Goal: Information Seeking & Learning: Find specific fact

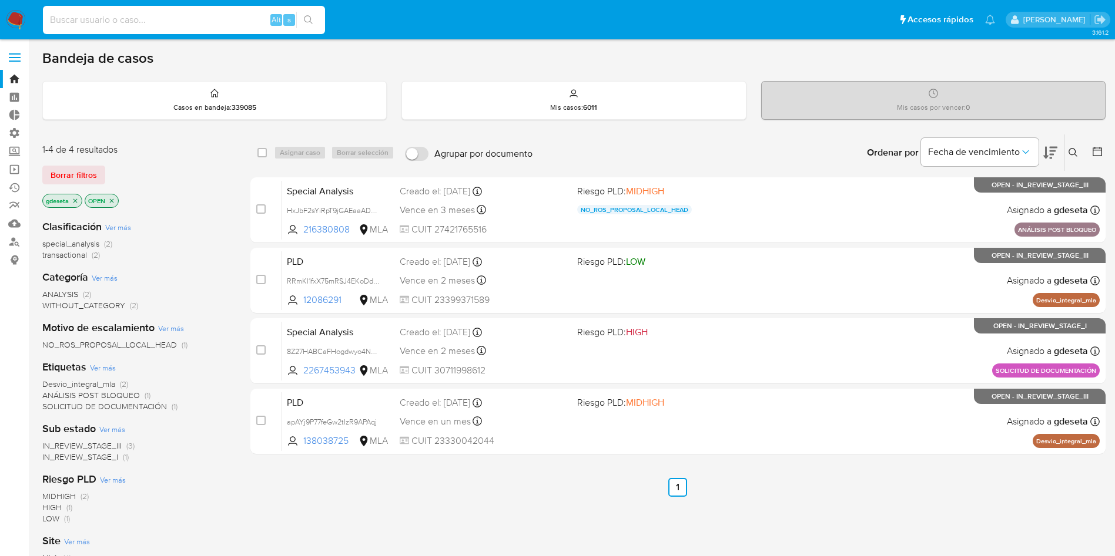
click at [219, 22] on input at bounding box center [184, 19] width 282 height 15
paste input "zRvdAVTm0TuoA4OnJAiJhWhZ"
type input "zRvdAVTm0TuoA4OnJAiJhWhZ"
click at [314, 24] on button "search-icon" at bounding box center [308, 20] width 24 height 16
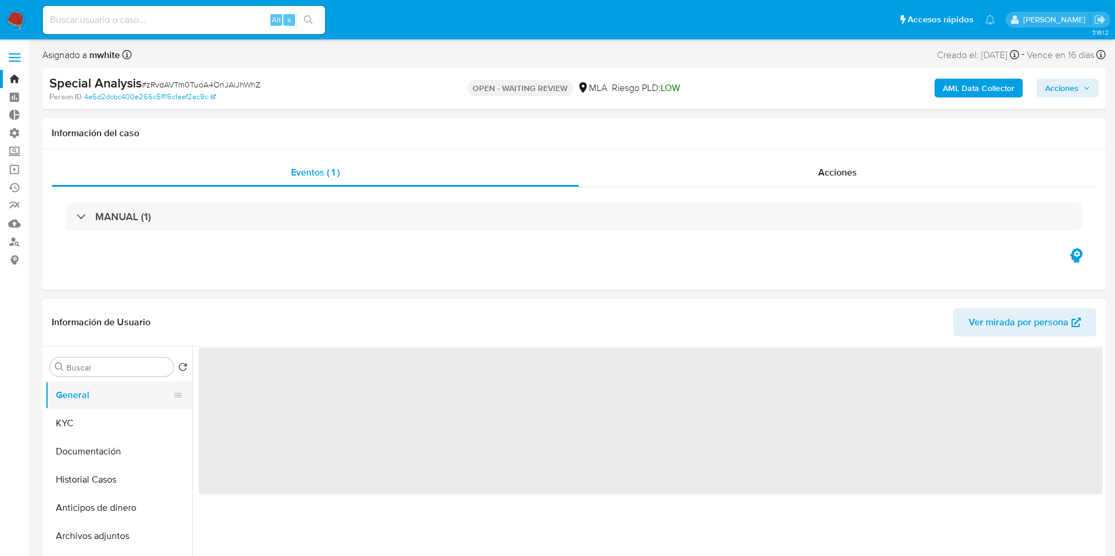
select select "10"
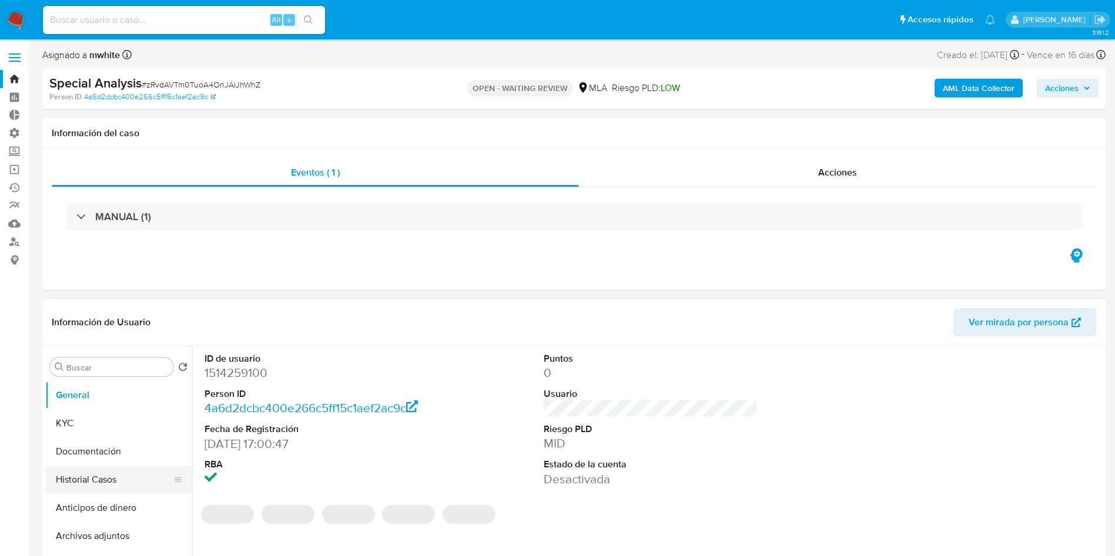
click at [72, 476] on button "Historial Casos" at bounding box center [113, 480] width 137 height 28
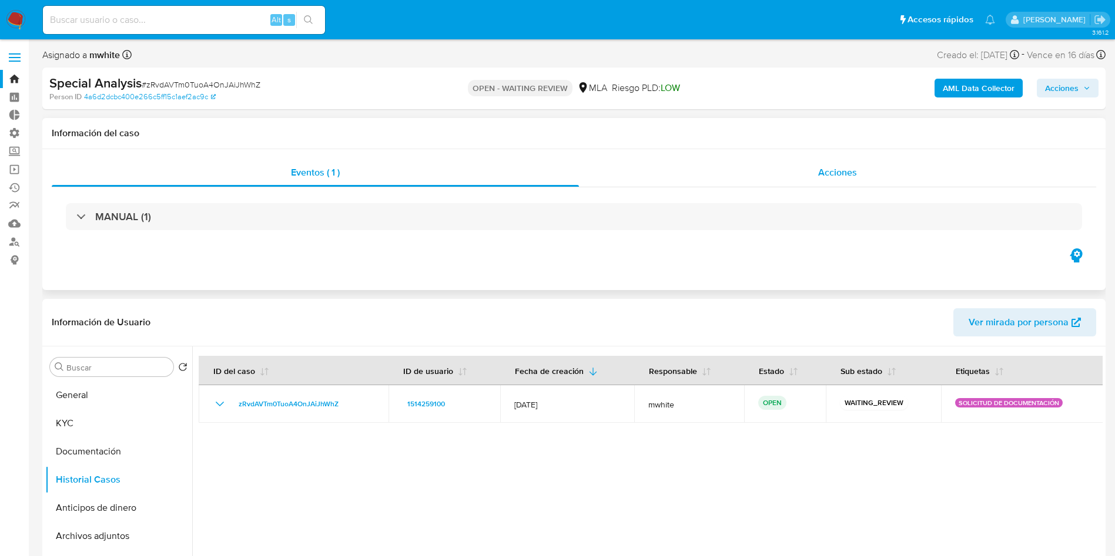
click at [832, 174] on span "Acciones" at bounding box center [837, 173] width 39 height 14
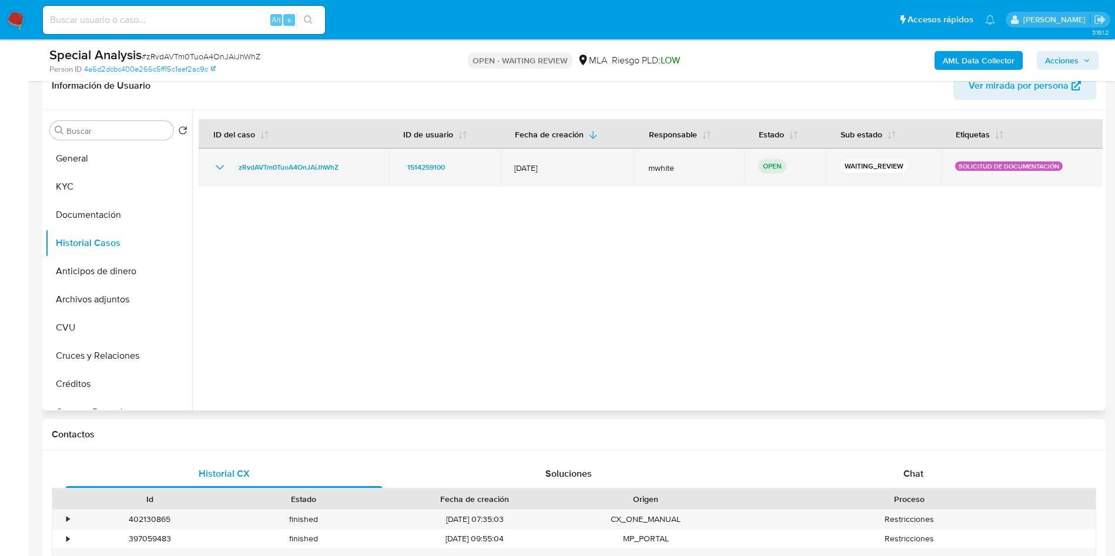
scroll to position [282, 0]
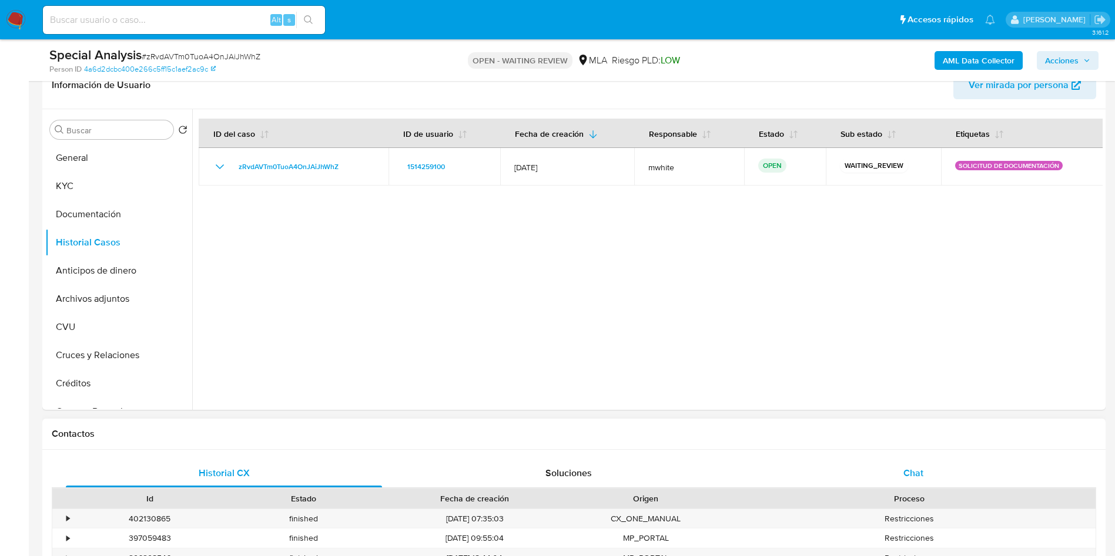
drag, startPoint x: 923, startPoint y: 469, endPoint x: 1084, endPoint y: 477, distance: 161.2
click at [1084, 477] on button "Chat" at bounding box center [913, 473] width 344 height 28
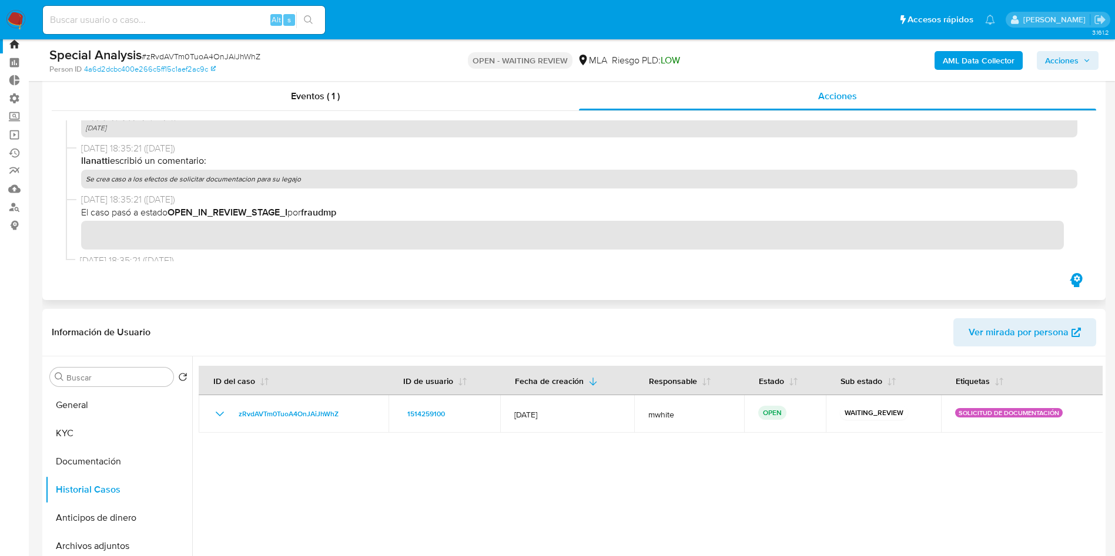
scroll to position [847, 0]
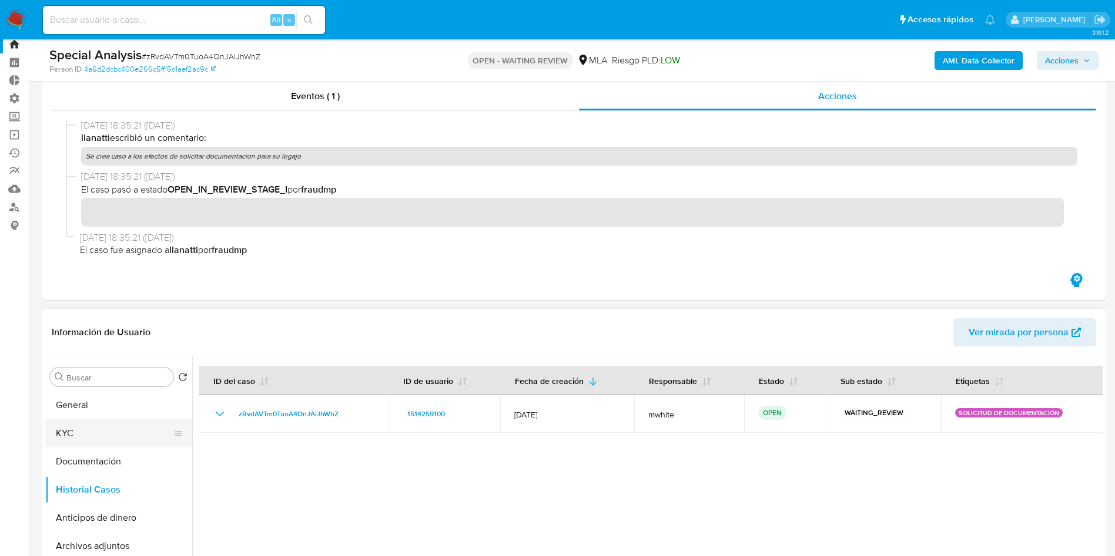
click at [90, 432] on button "KYC" at bounding box center [113, 434] width 137 height 28
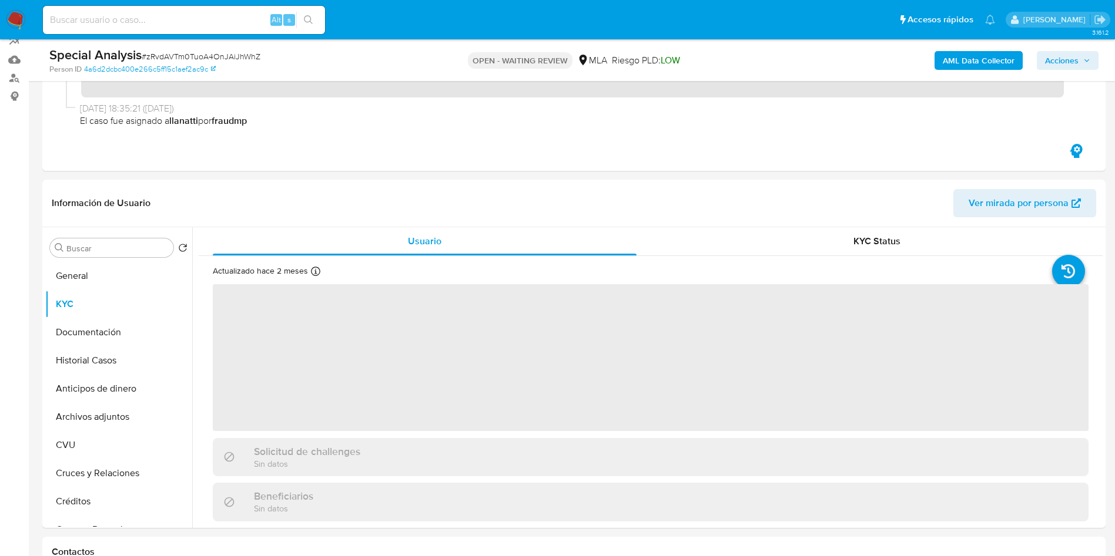
scroll to position [165, 0]
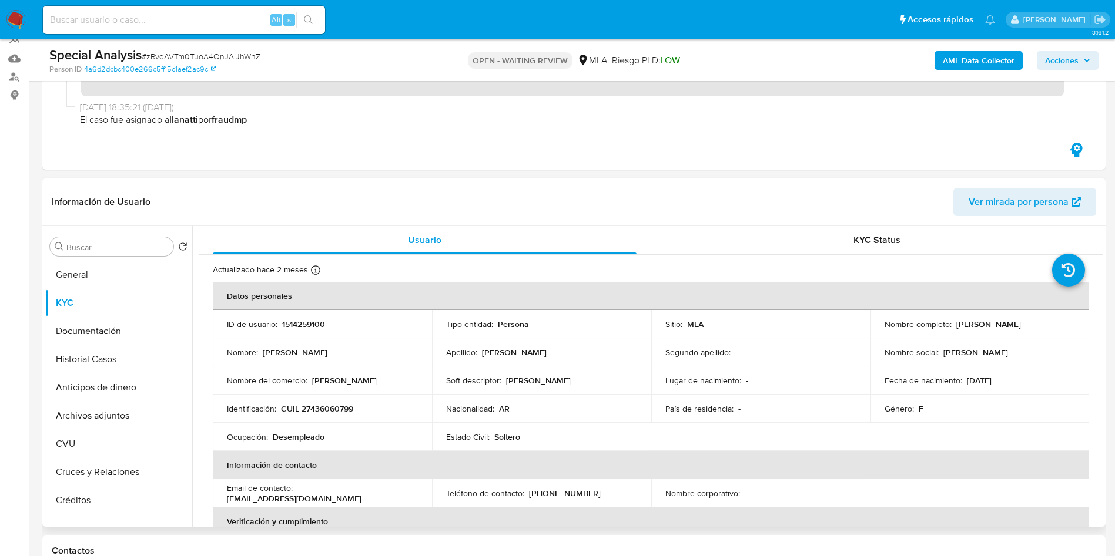
click at [1011, 320] on p "[PERSON_NAME]" at bounding box center [988, 324] width 65 height 11
drag, startPoint x: 1045, startPoint y: 324, endPoint x: 948, endPoint y: 330, distance: 97.7
click at [949, 328] on div "Nombre completo : [PERSON_NAME]" at bounding box center [979, 324] width 191 height 11
copy div "[PERSON_NAME]"
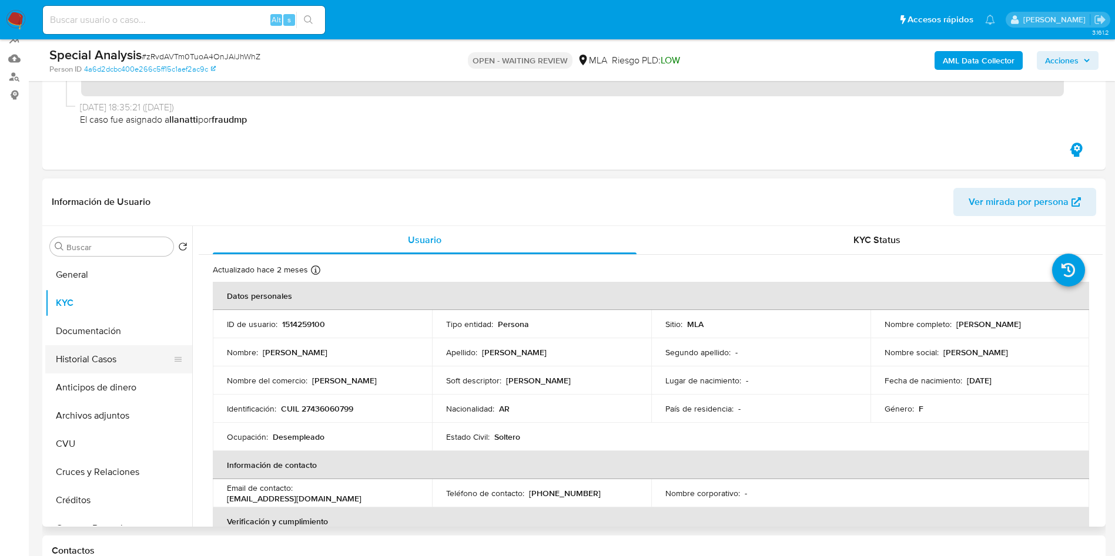
click at [90, 359] on button "Historial Casos" at bounding box center [113, 359] width 137 height 28
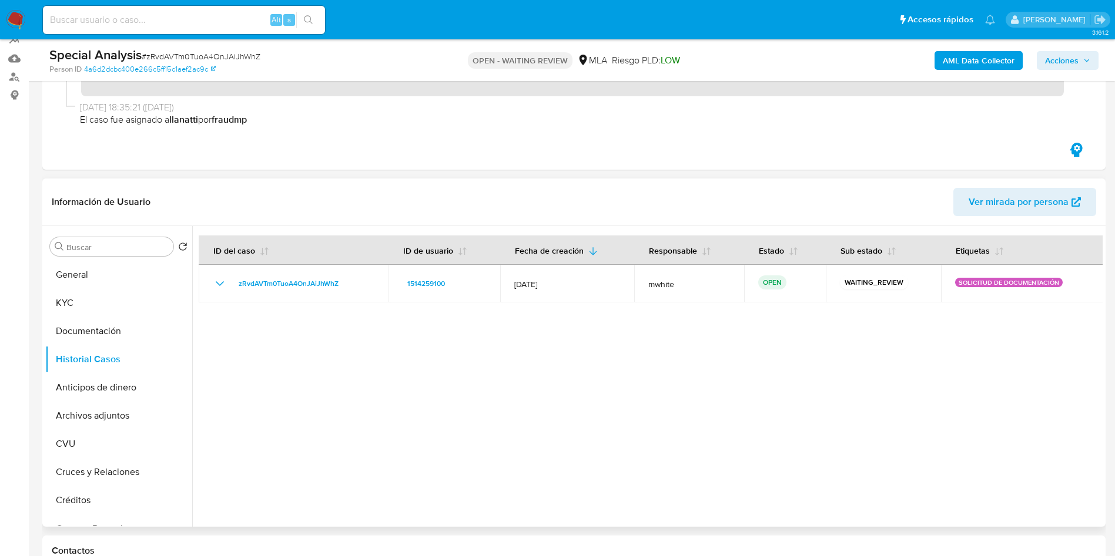
click at [971, 204] on span "Ver mirada por persona" at bounding box center [1018, 202] width 100 height 28
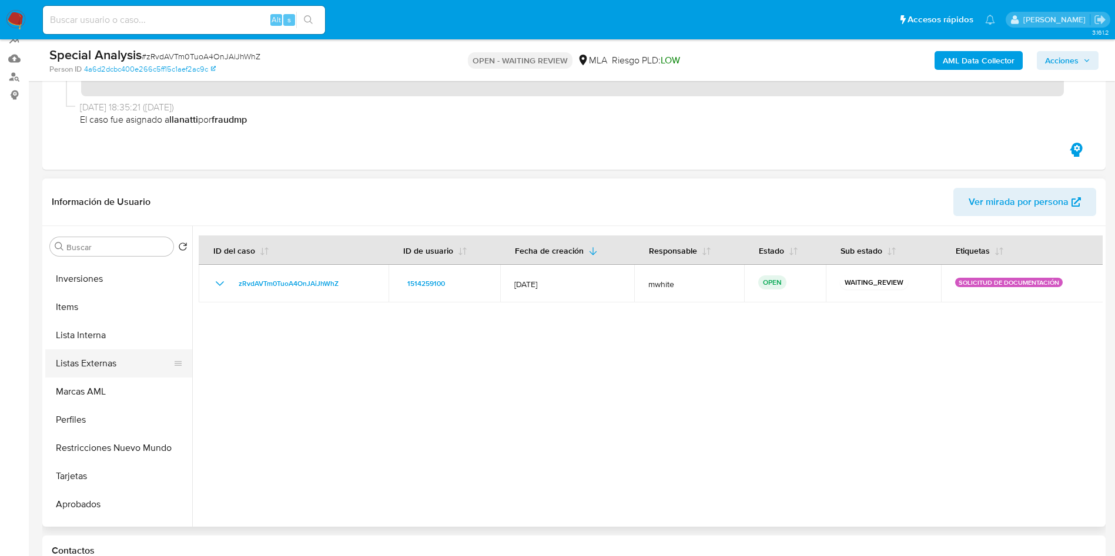
scroll to position [561, 0]
click at [140, 447] on button "Restricciones Nuevo Mundo" at bounding box center [113, 448] width 137 height 28
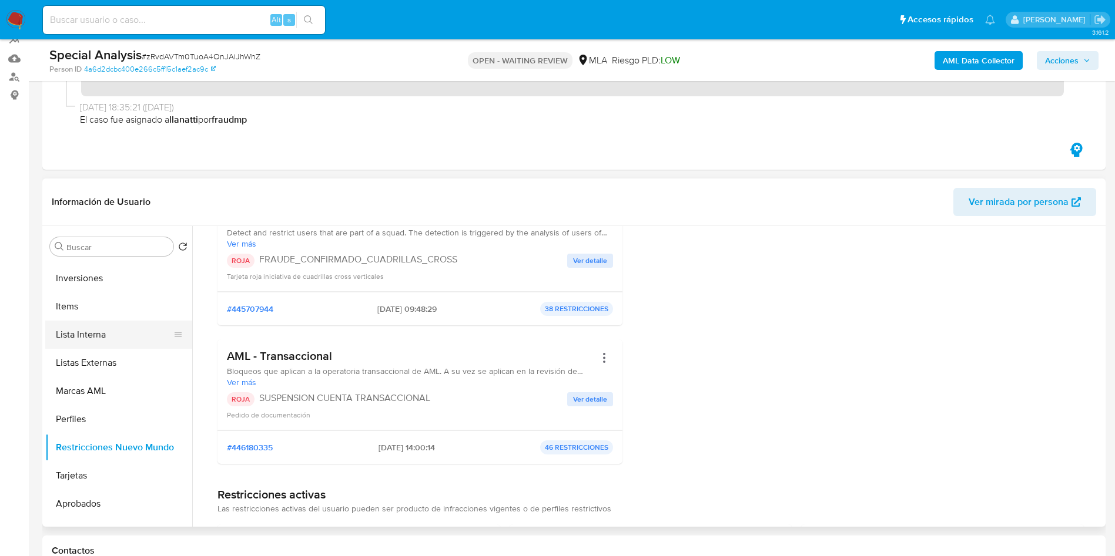
scroll to position [0, 0]
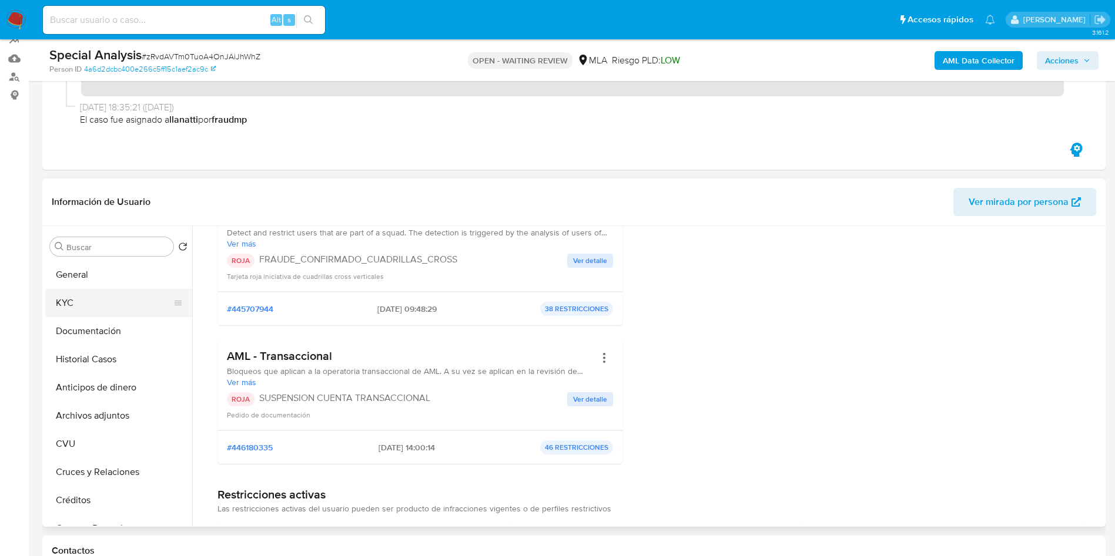
click at [109, 302] on button "KYC" at bounding box center [113, 303] width 137 height 28
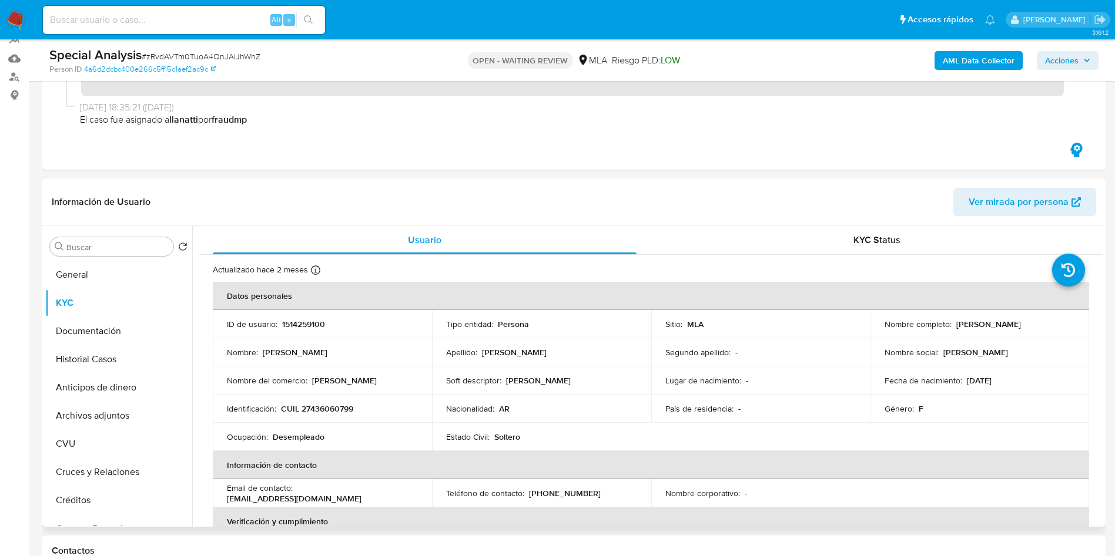
click at [340, 405] on p "CUIL 27436060799" at bounding box center [317, 409] width 72 height 11
copy p "27436060799"
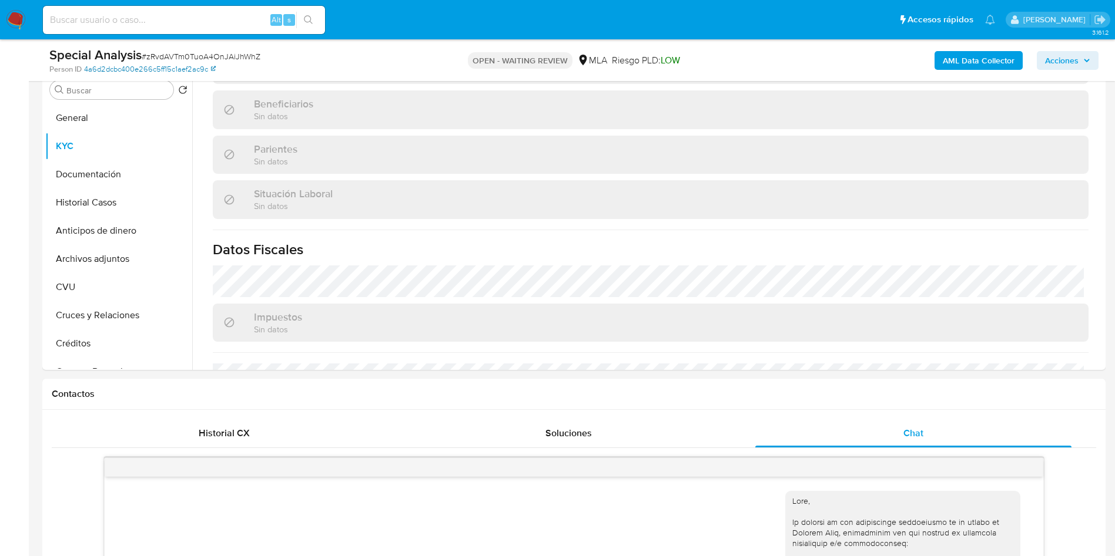
scroll to position [321, 0]
click at [105, 208] on button "Historial Casos" at bounding box center [113, 204] width 137 height 28
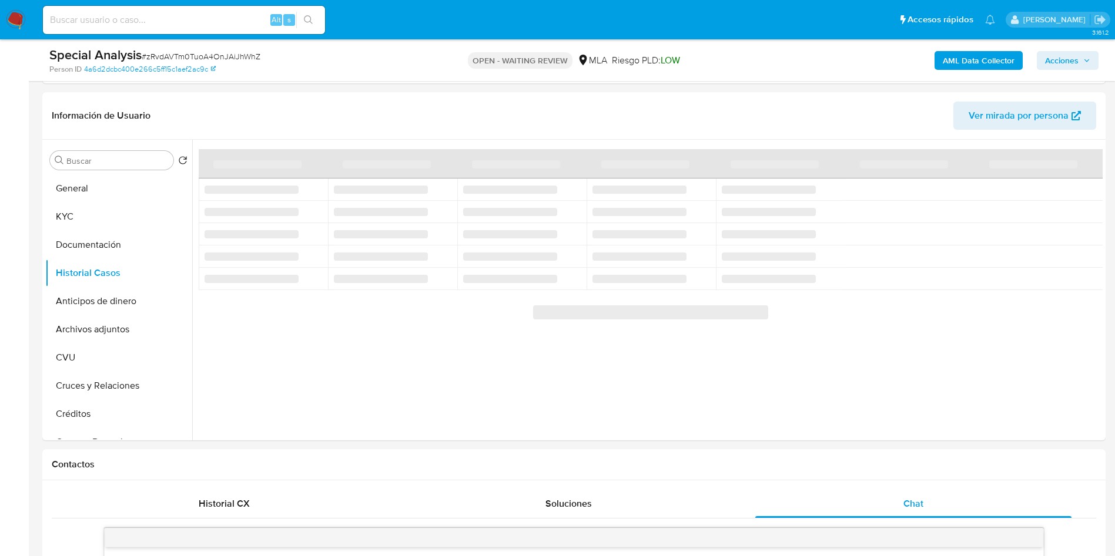
scroll to position [249, 0]
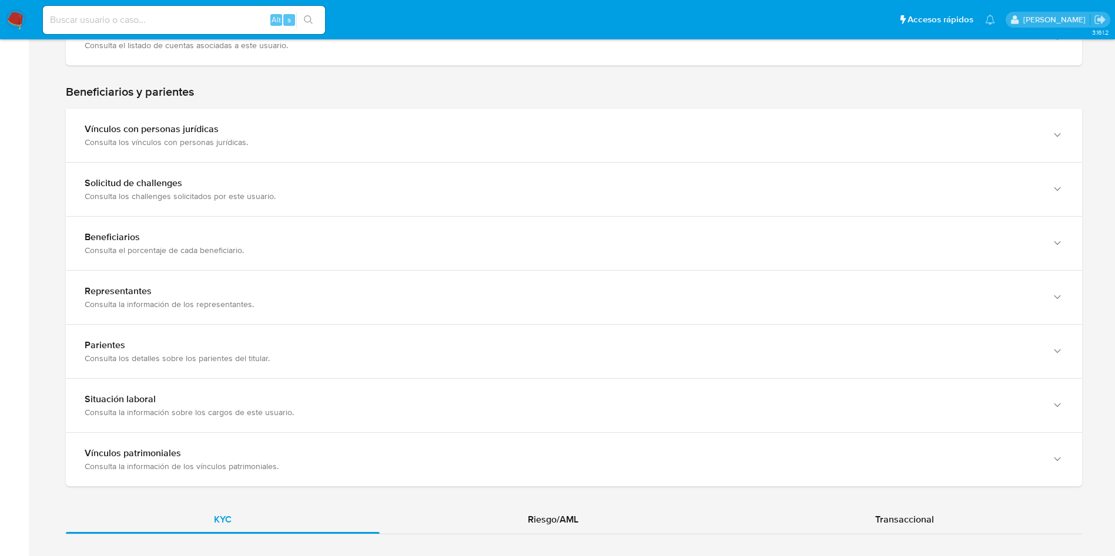
scroll to position [821, 0]
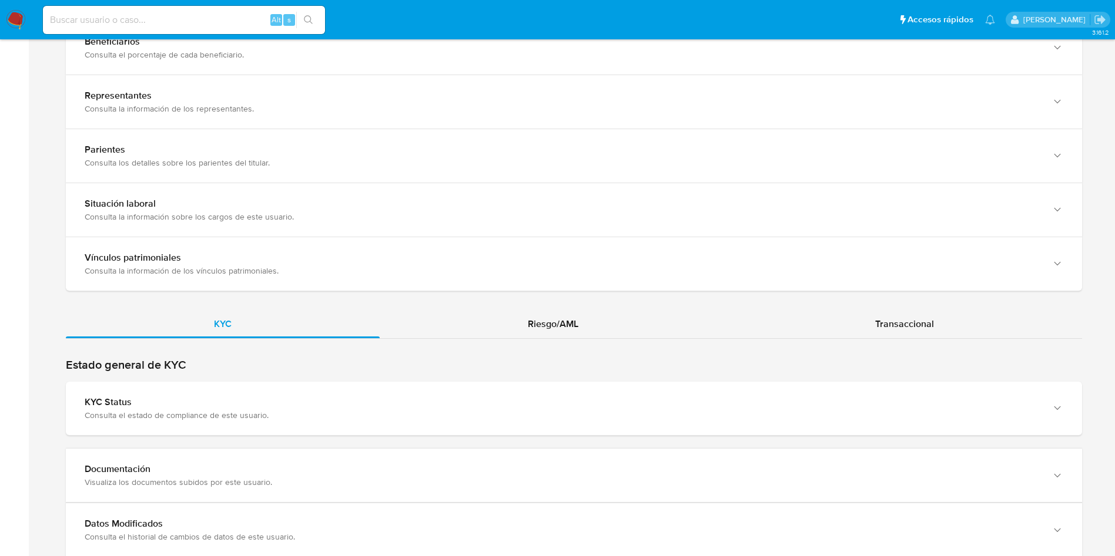
click at [560, 328] on span "Riesgo/AML" at bounding box center [553, 324] width 51 height 14
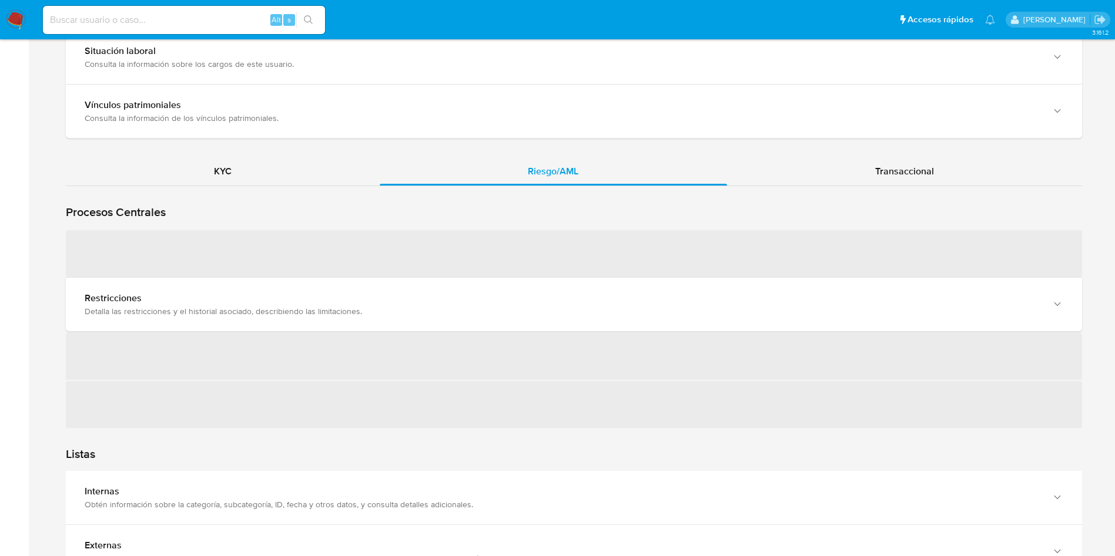
scroll to position [975, 0]
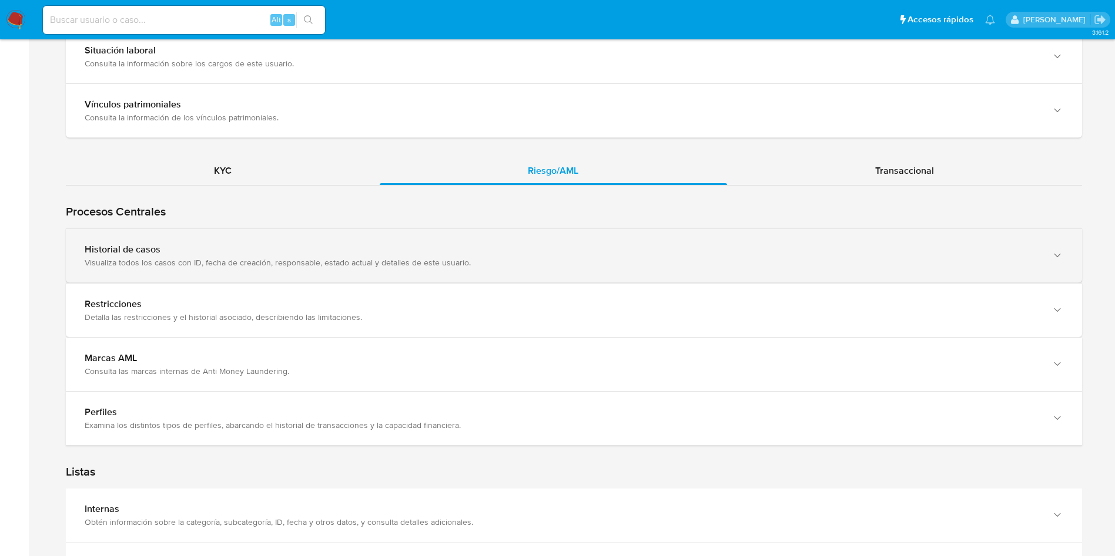
click at [498, 260] on div "Visualiza todos los casos con ID, fecha de creación, responsable, estado actual…" at bounding box center [562, 262] width 955 height 11
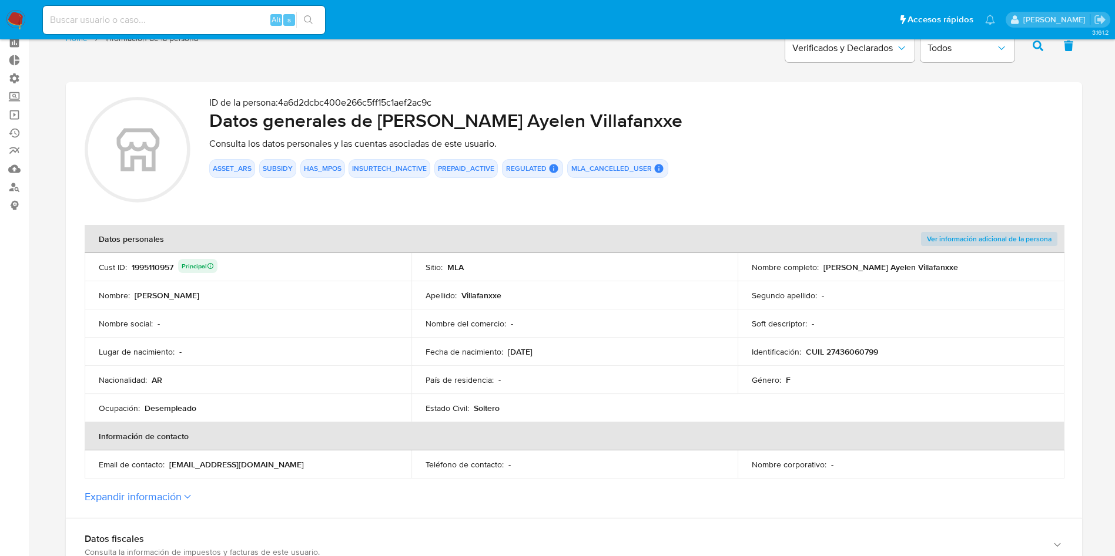
scroll to position [0, 0]
